Goal: Download file/media

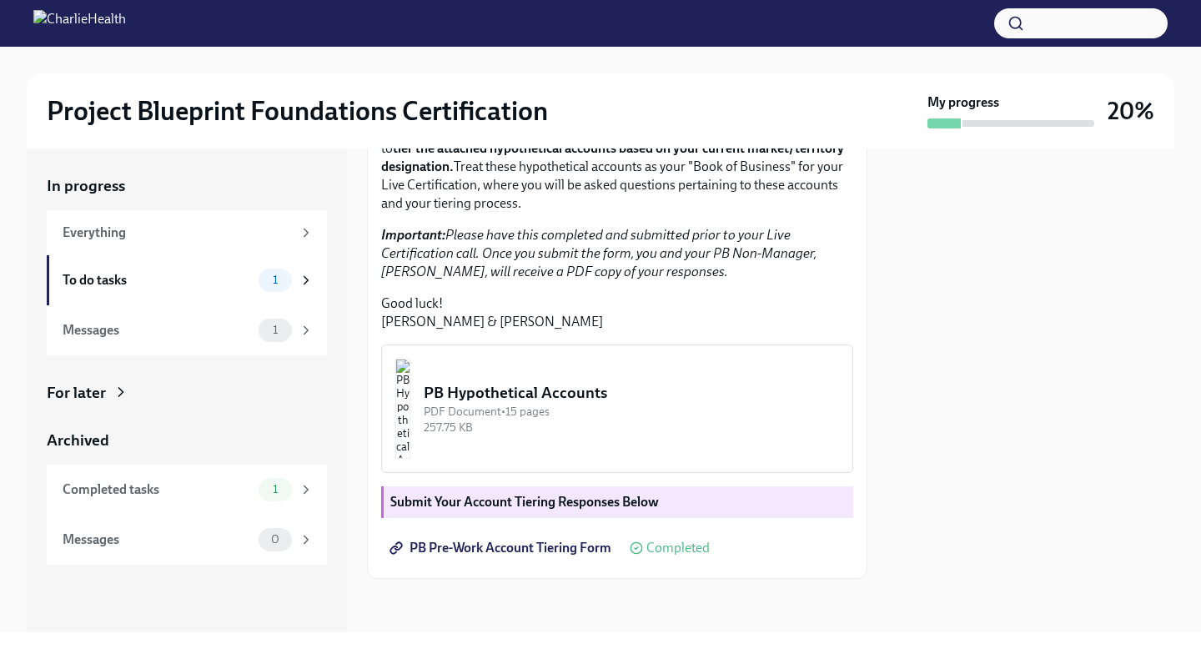
scroll to position [404, 0]
click at [714, 360] on button "PB Hypothetical Accounts PDF Document • 15 pages 257.75 KB" at bounding box center [617, 409] width 472 height 128
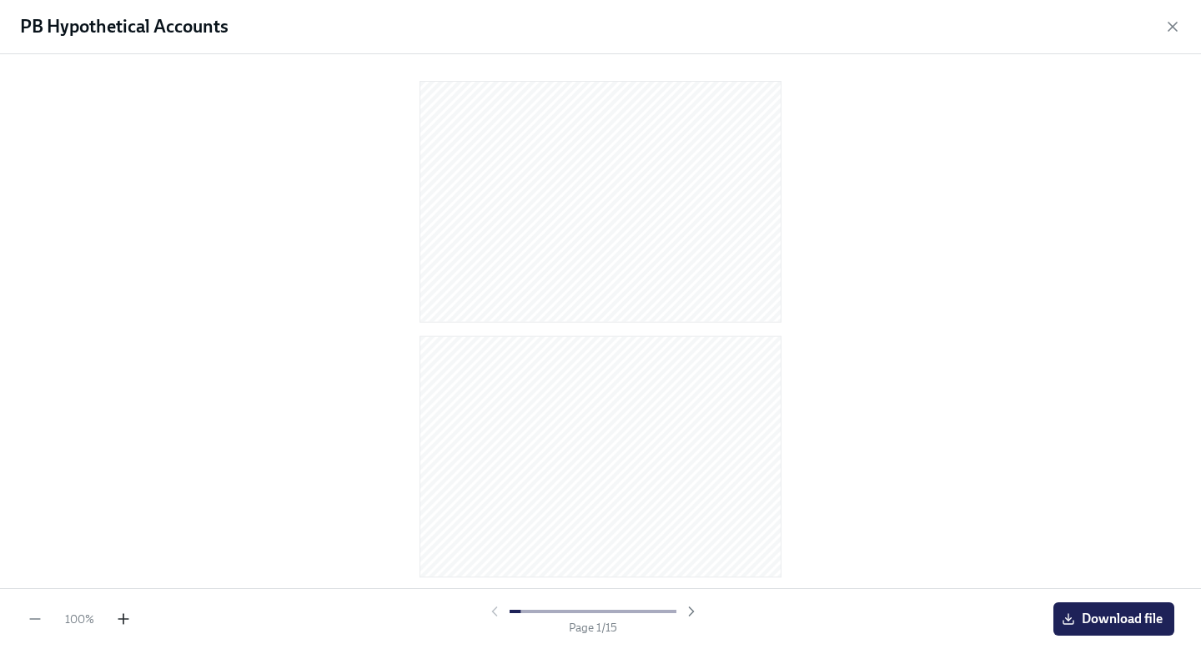
click at [117, 623] on icon "button" at bounding box center [123, 619] width 17 height 17
click at [116, 622] on icon "button" at bounding box center [123, 619] width 17 height 17
click at [117, 618] on icon "button" at bounding box center [123, 619] width 17 height 17
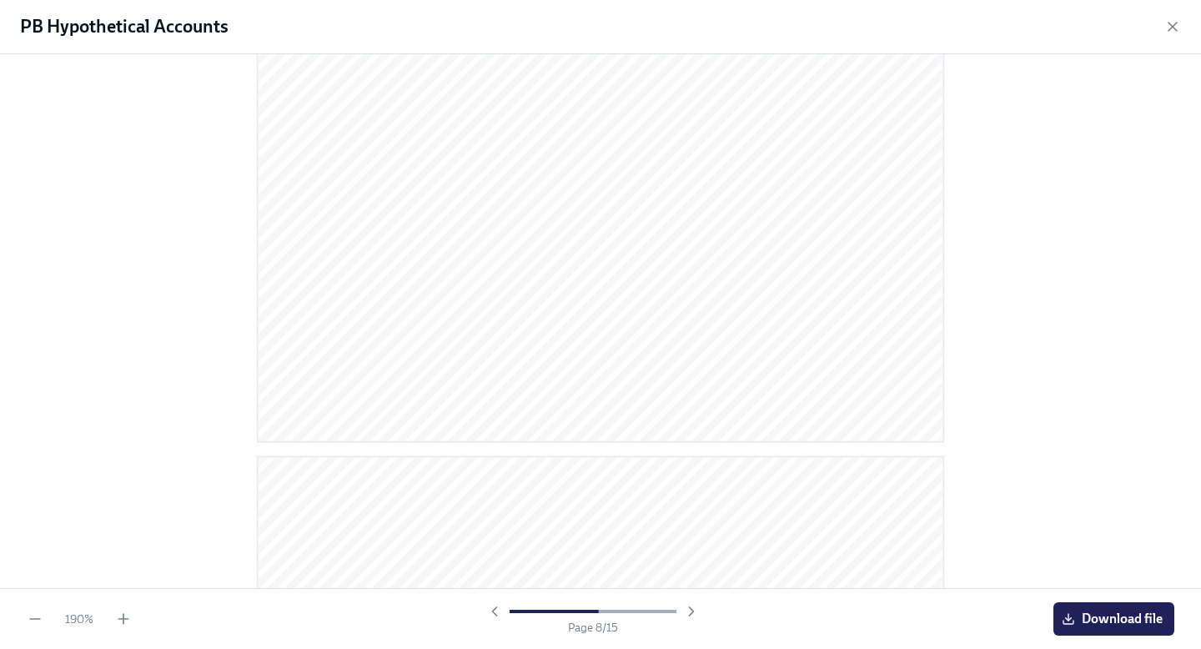
scroll to position [2886, 0]
click at [965, 433] on div at bounding box center [600, 321] width 1201 height 534
click at [959, 427] on div at bounding box center [600, 321] width 1201 height 534
